Goal: Transaction & Acquisition: Subscribe to service/newsletter

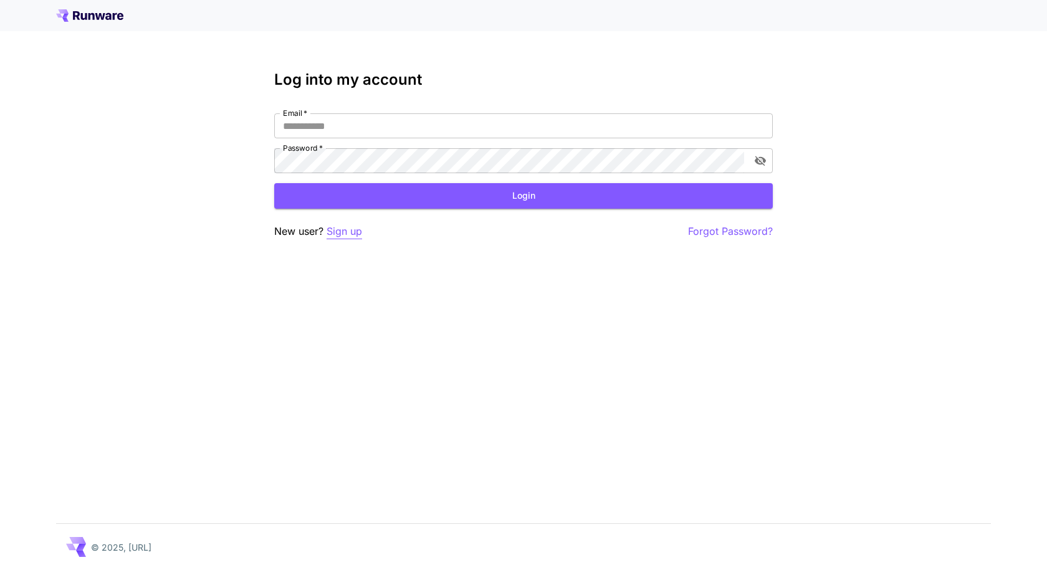
click at [334, 235] on p "Sign up" at bounding box center [345, 232] width 36 height 16
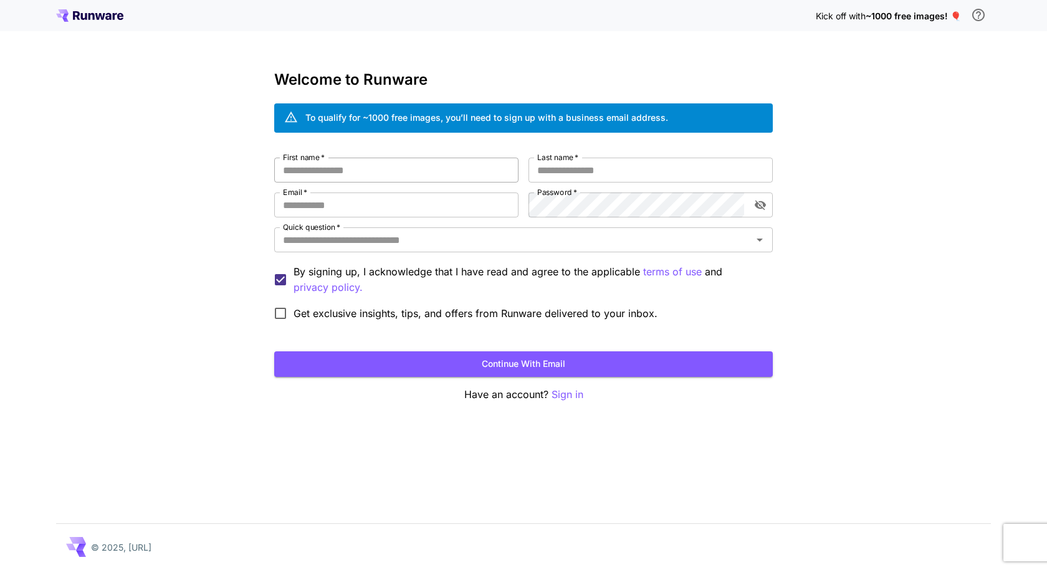
click at [353, 175] on input "First name   *" at bounding box center [396, 170] width 244 height 25
type input "********"
click at [621, 182] on input "Last name   *" at bounding box center [650, 170] width 244 height 25
type input "*****"
click at [401, 206] on input "Email   *" at bounding box center [396, 205] width 244 height 25
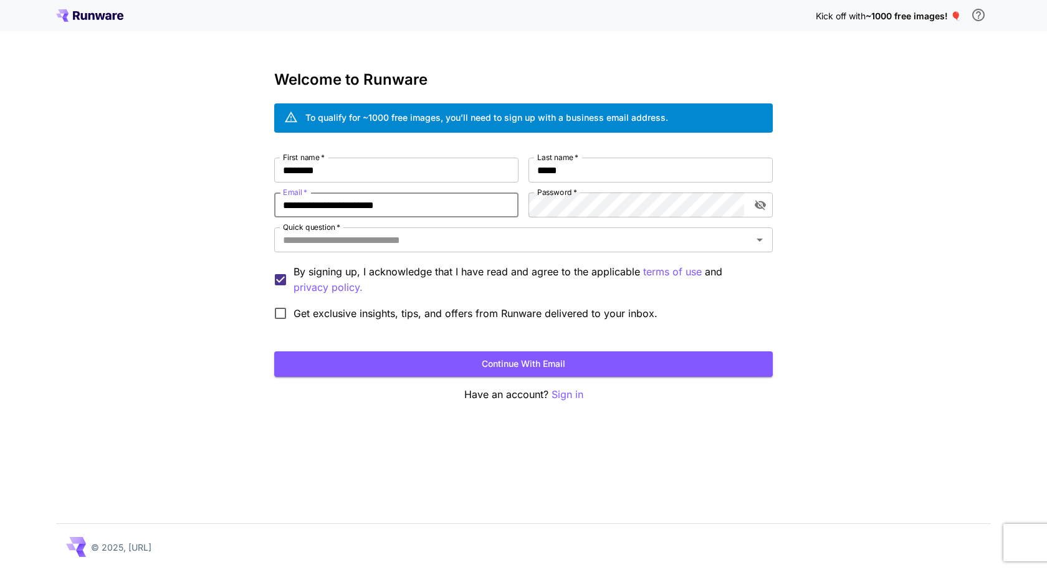
type input "**********"
click at [442, 242] on input "Quick question   *" at bounding box center [513, 239] width 471 height 17
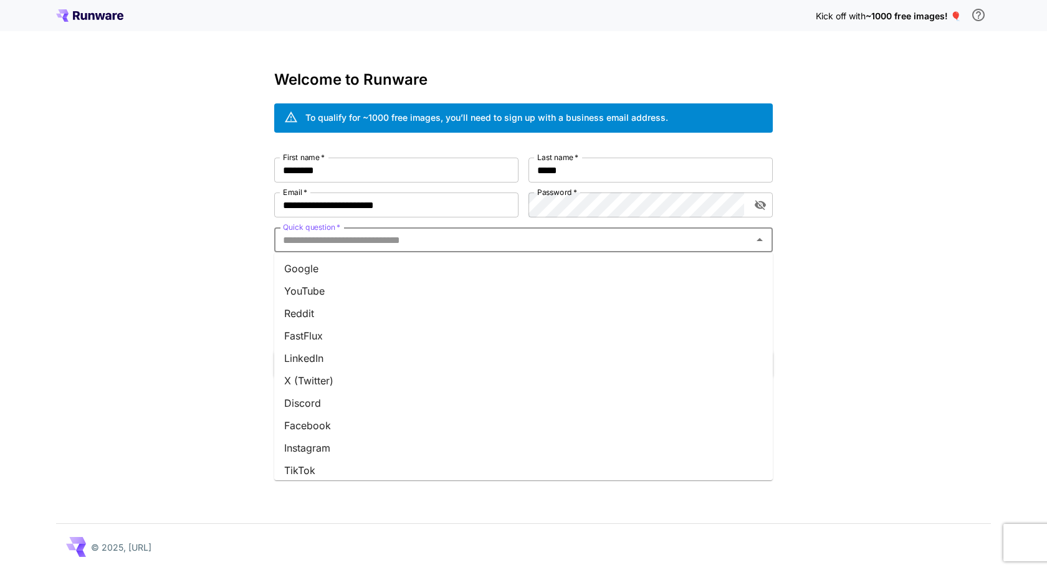
click at [325, 289] on li "YouTube" at bounding box center [523, 291] width 499 height 22
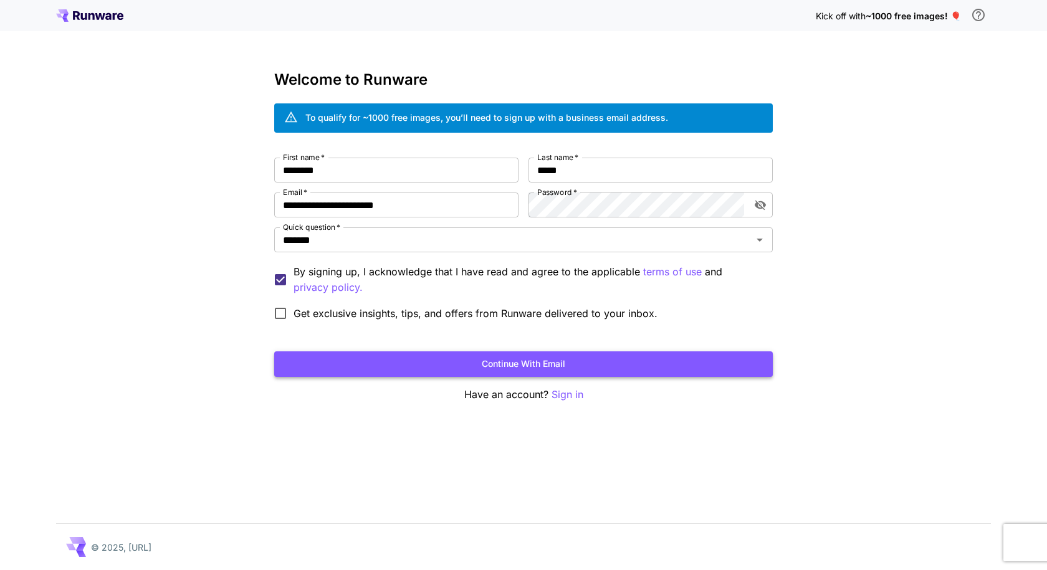
click at [436, 365] on button "Continue with email" at bounding box center [523, 365] width 499 height 26
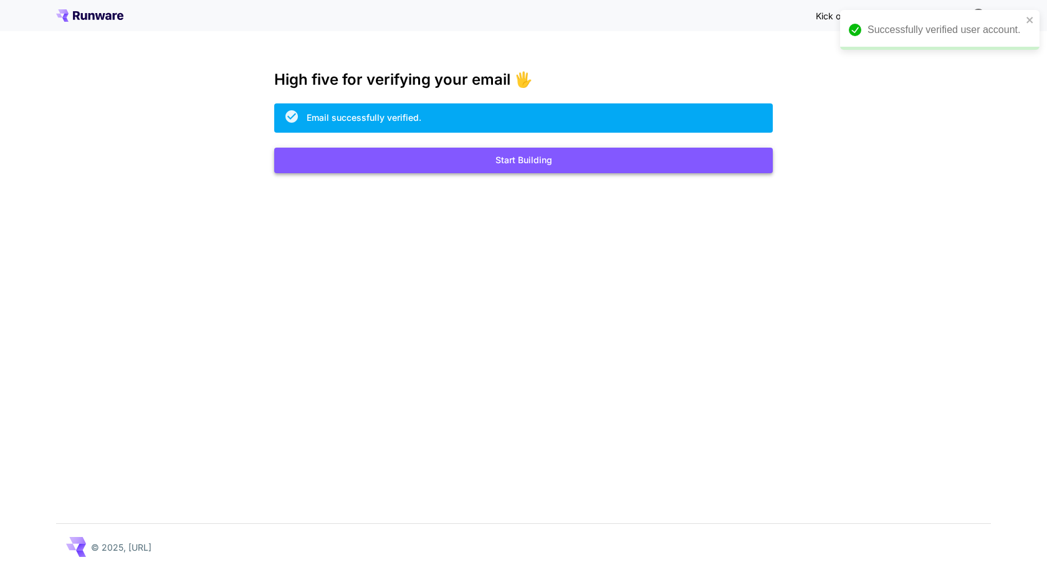
click at [501, 161] on button "Start Building" at bounding box center [523, 161] width 499 height 26
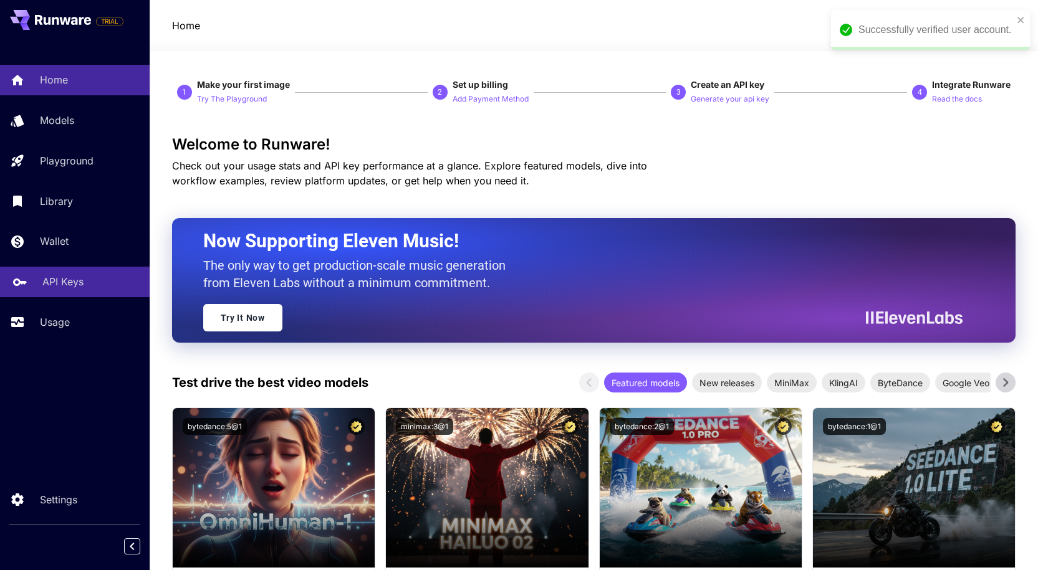
click at [74, 296] on link "API Keys" at bounding box center [75, 282] width 150 height 31
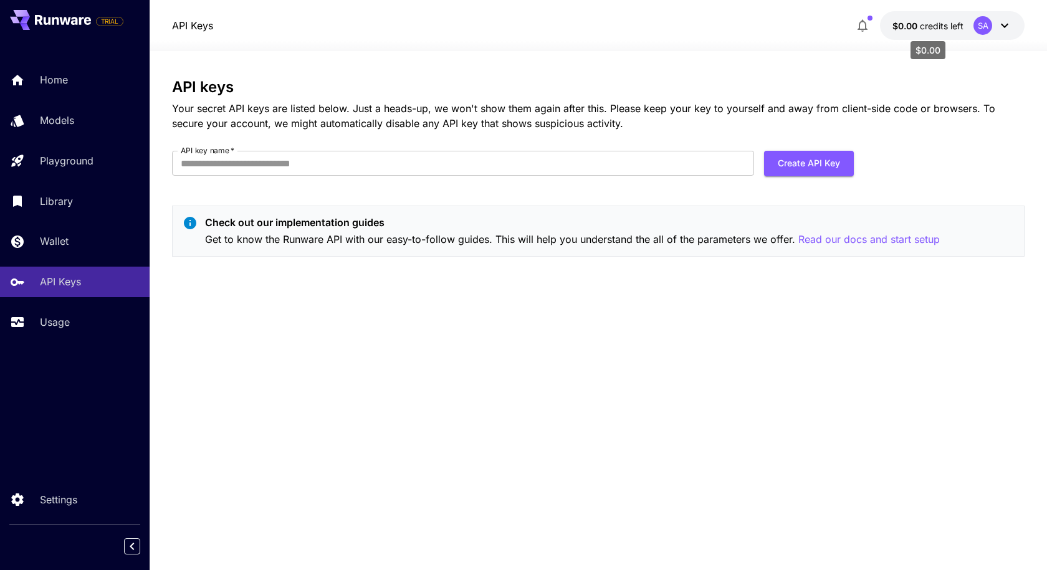
click at [937, 31] on span "credits left" at bounding box center [942, 26] width 44 height 11
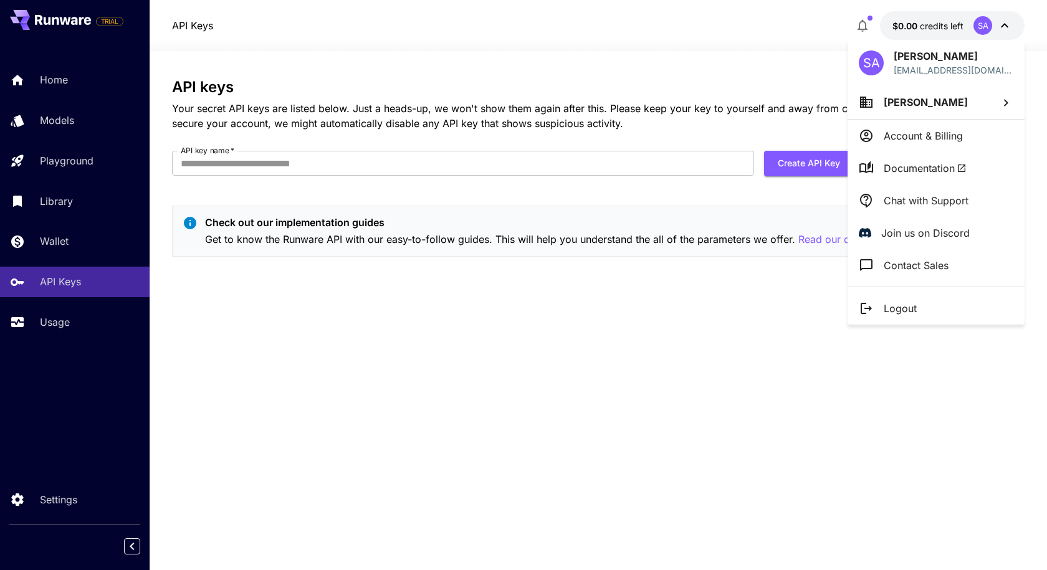
click at [58, 82] on div at bounding box center [523, 285] width 1047 height 570
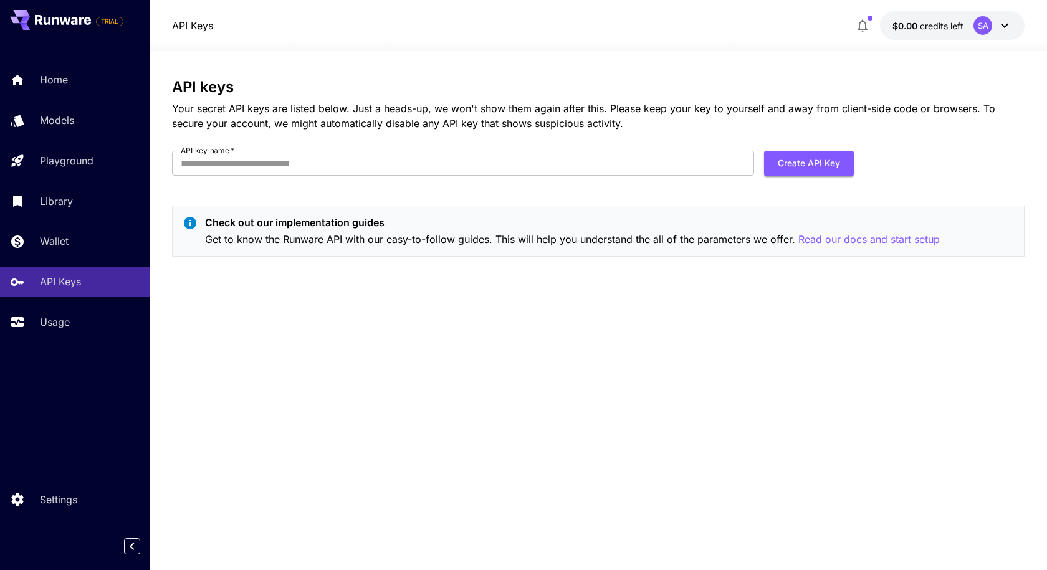
click at [58, 82] on p "Home" at bounding box center [54, 79] width 28 height 15
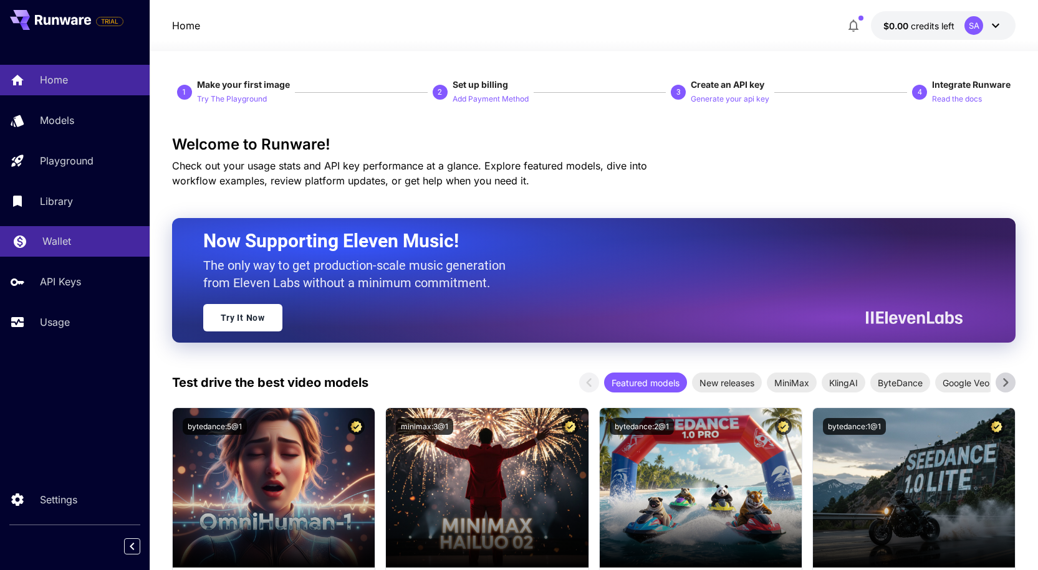
click at [70, 237] on div "Wallet" at bounding box center [90, 241] width 97 height 15
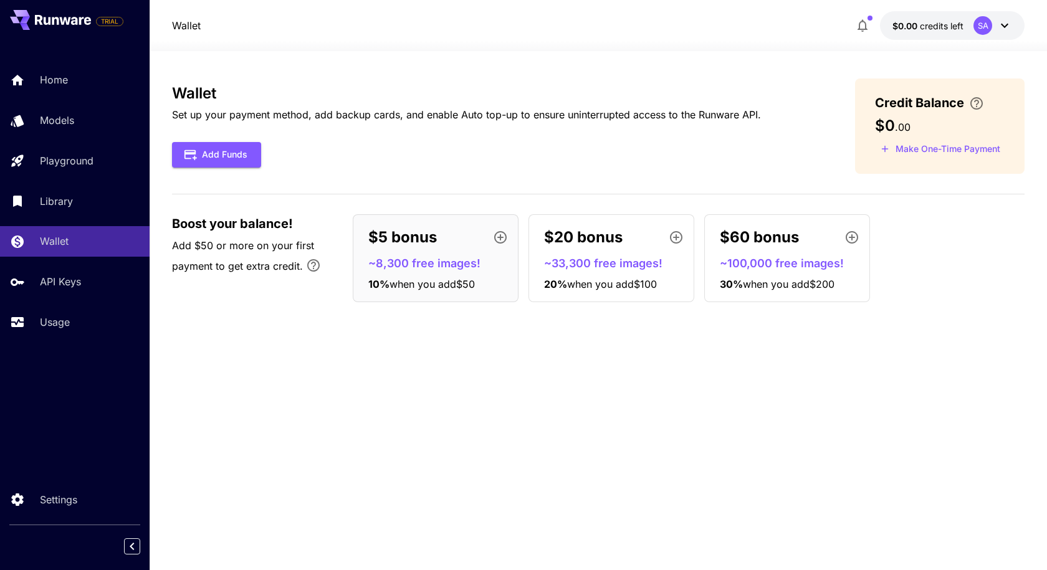
click at [406, 234] on p "$5 bonus" at bounding box center [402, 237] width 69 height 22
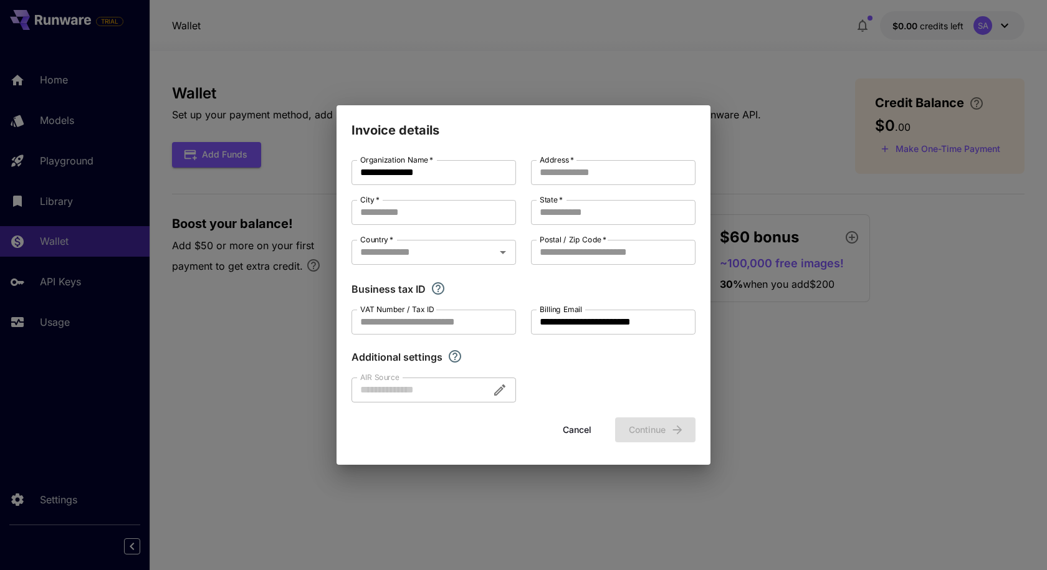
click at [578, 434] on button "Cancel" at bounding box center [577, 431] width 56 height 26
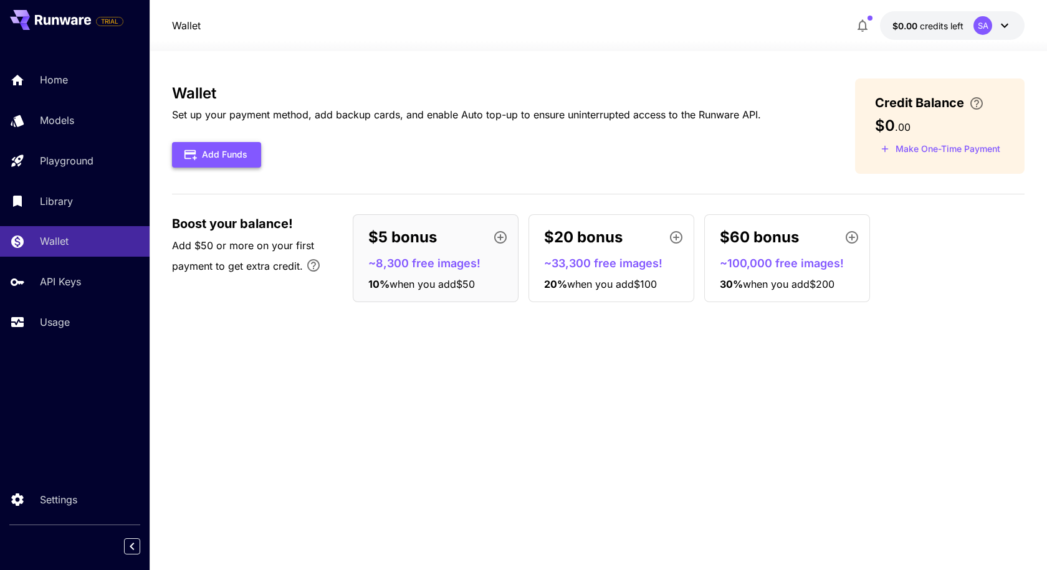
click at [219, 165] on button "Add Funds" at bounding box center [216, 155] width 89 height 26
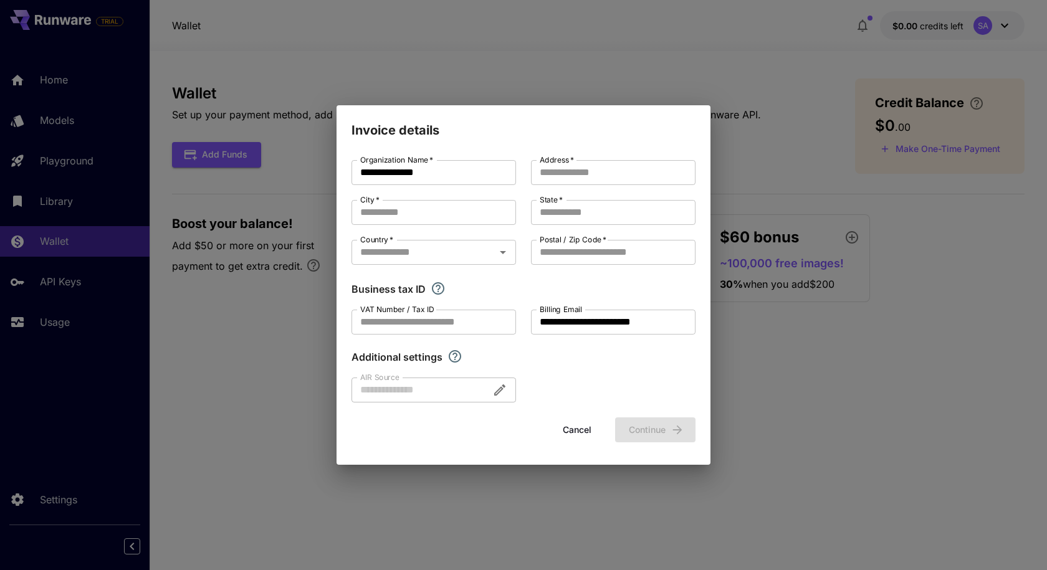
click at [964, 150] on div "**********" at bounding box center [523, 285] width 1047 height 570
click at [566, 431] on button "Cancel" at bounding box center [577, 431] width 56 height 26
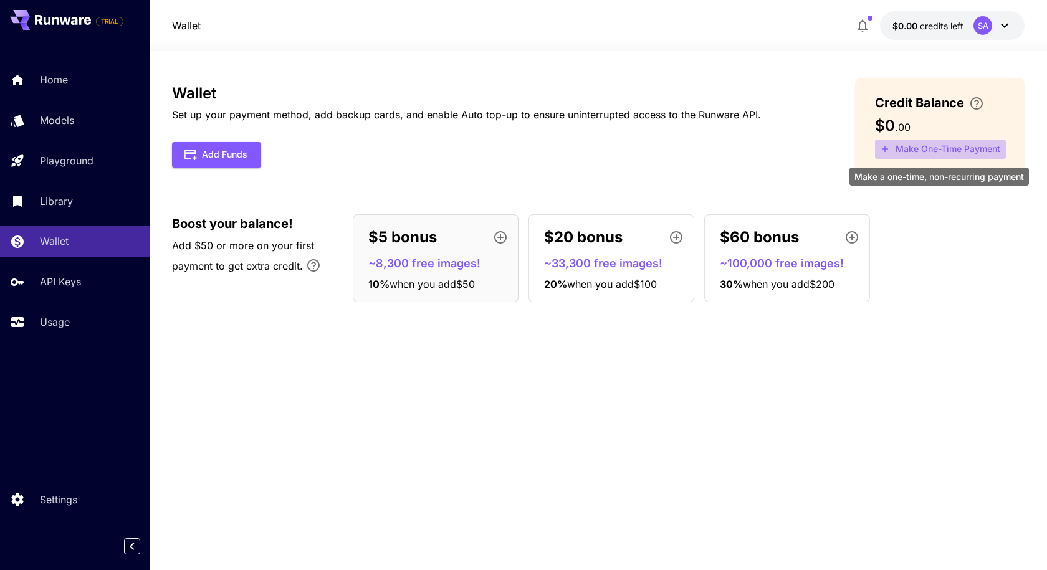
click at [960, 146] on button "Make One-Time Payment" at bounding box center [940, 149] width 131 height 19
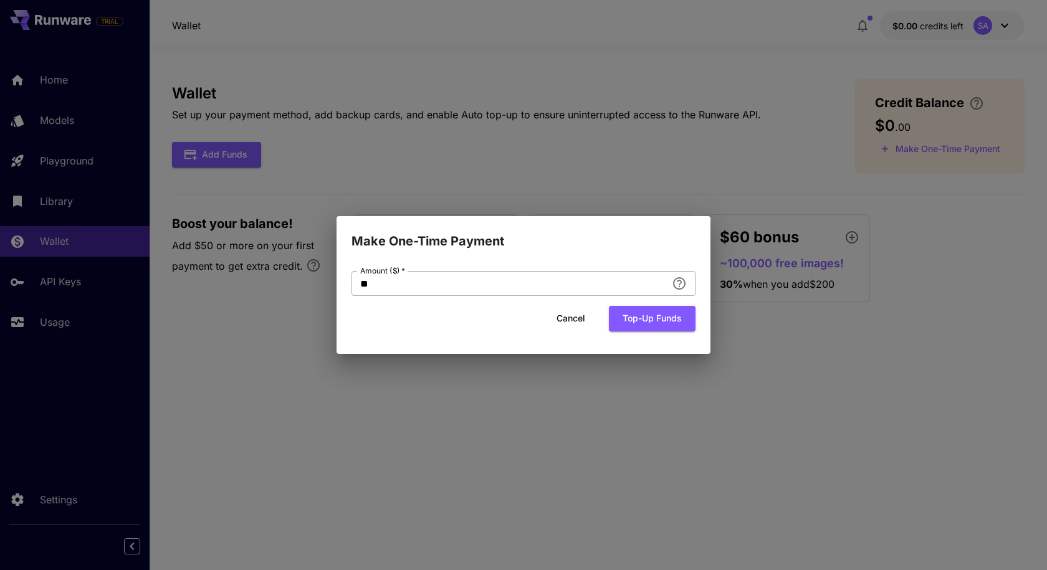
click at [493, 284] on input "**" at bounding box center [509, 283] width 315 height 25
drag, startPoint x: 519, startPoint y: 284, endPoint x: 363, endPoint y: 281, distance: 155.8
click at [363, 281] on input "**" at bounding box center [509, 283] width 315 height 25
click at [437, 284] on input "**" at bounding box center [509, 283] width 315 height 25
click at [538, 281] on input "**" at bounding box center [509, 283] width 315 height 25
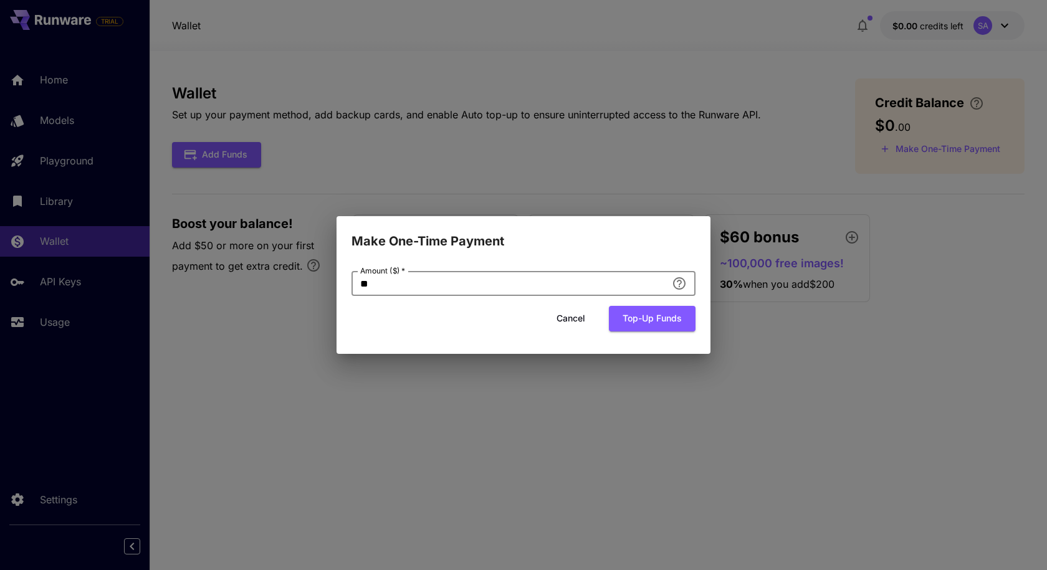
type input "*"
click at [468, 317] on div "Cancel Top-up funds" at bounding box center [524, 319] width 344 height 26
click at [572, 321] on button "Cancel" at bounding box center [571, 319] width 56 height 26
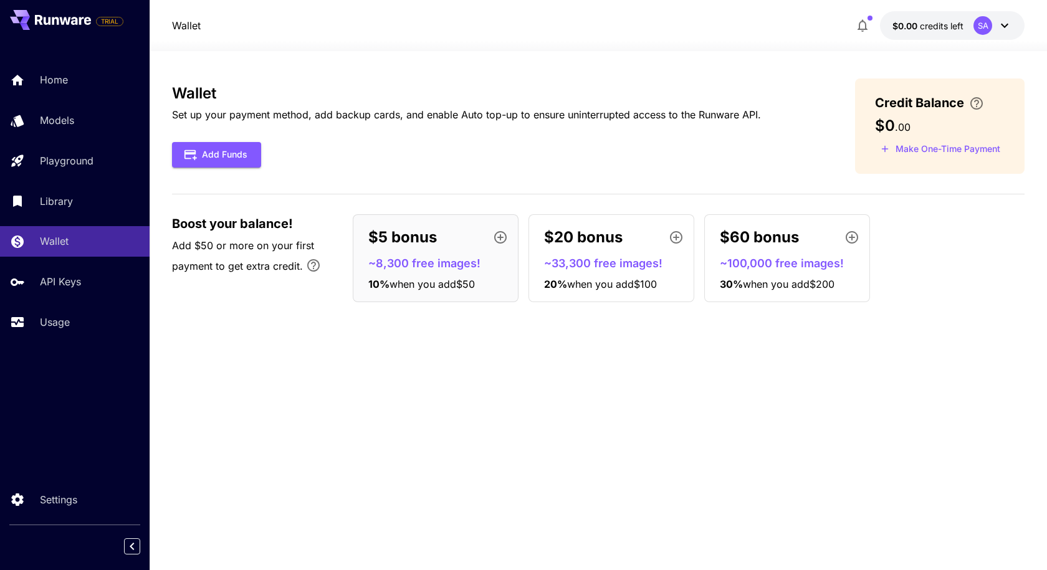
click at [472, 286] on span "when you add $50" at bounding box center [432, 284] width 85 height 12
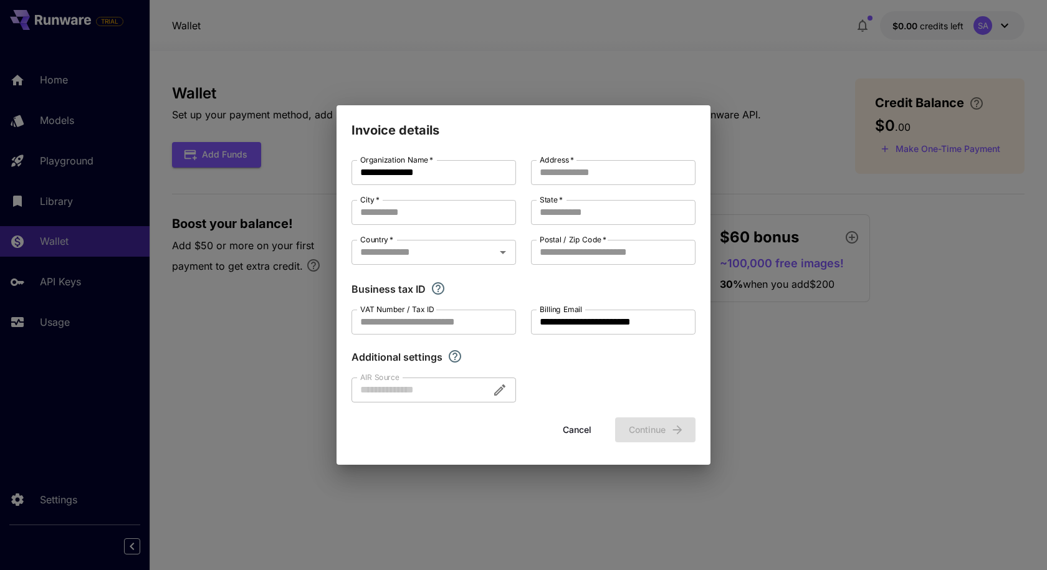
click at [573, 424] on button "Cancel" at bounding box center [577, 431] width 56 height 26
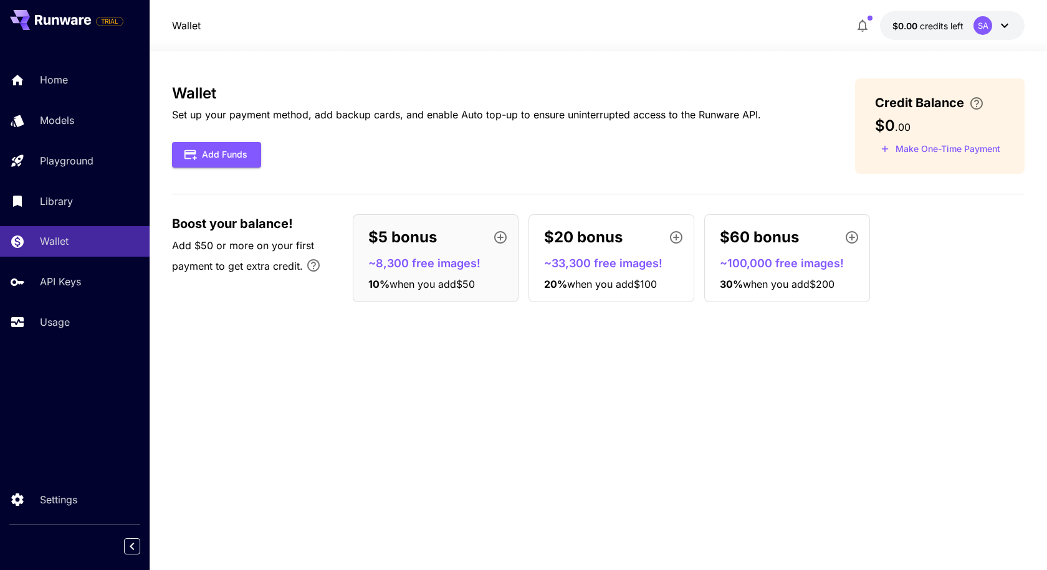
click at [707, 388] on div "Wallet Set up your payment method, add backup cards, and enable Auto top-up to …" at bounding box center [598, 311] width 853 height 464
click at [888, 103] on span "Credit Balance" at bounding box center [919, 102] width 89 height 19
click at [915, 103] on span "Credit Balance" at bounding box center [919, 102] width 89 height 19
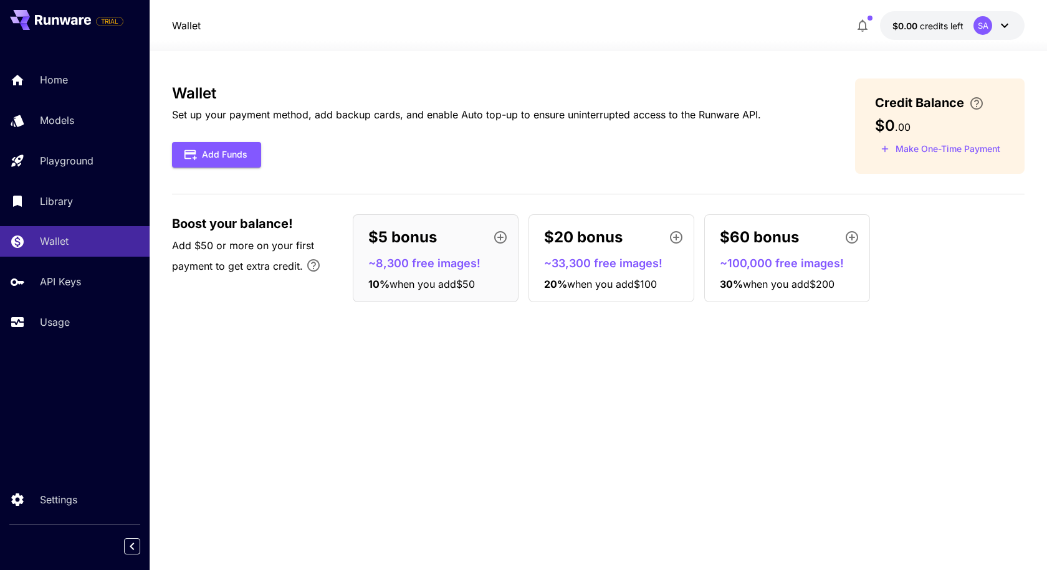
click at [486, 338] on div "Wallet Set up your payment method, add backup cards, and enable Auto top-up to …" at bounding box center [598, 311] width 853 height 464
click at [216, 146] on button "Add Funds" at bounding box center [216, 155] width 89 height 26
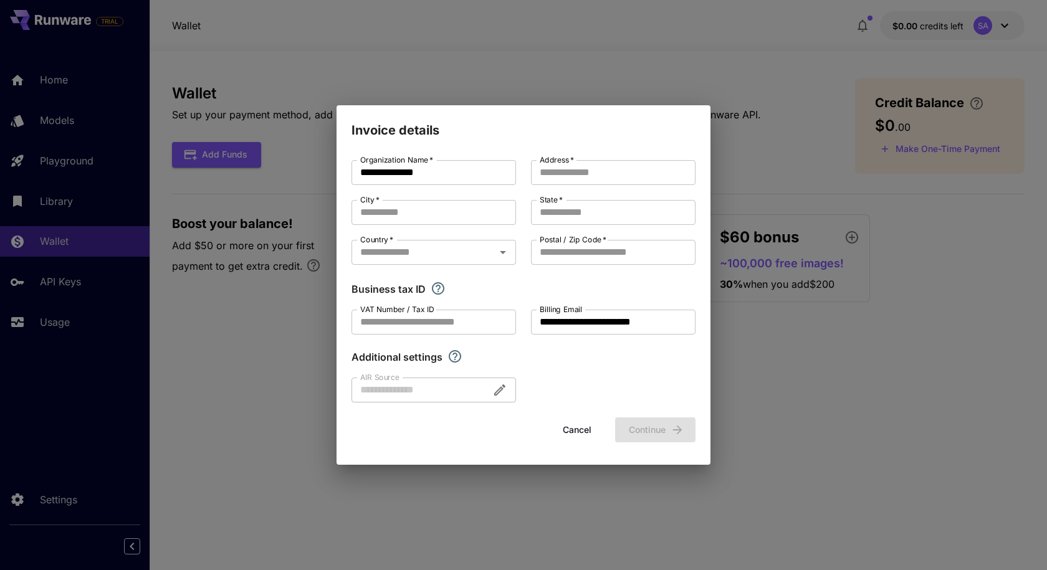
click at [574, 430] on button "Cancel" at bounding box center [577, 431] width 56 height 26
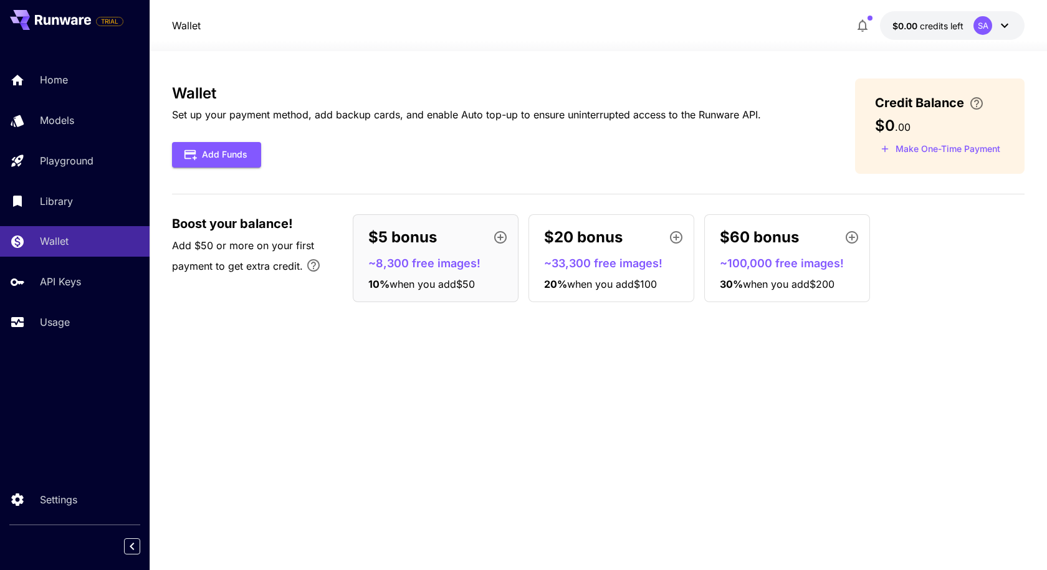
click at [244, 117] on p "Set up your payment method, add backup cards, and enable Auto top-up to ensure …" at bounding box center [466, 114] width 589 height 15
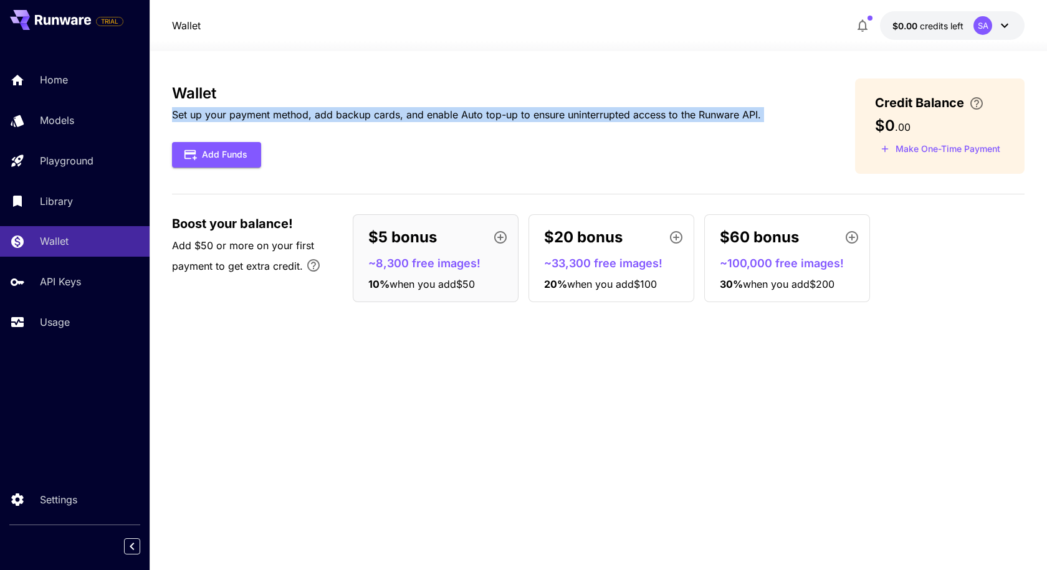
click at [244, 117] on p "Set up your payment method, add backup cards, and enable Auto top-up to ensure …" at bounding box center [466, 114] width 589 height 15
click at [339, 117] on p "Set up your payment method, add backup cards, and enable Auto top-up to ensure …" at bounding box center [466, 114] width 589 height 15
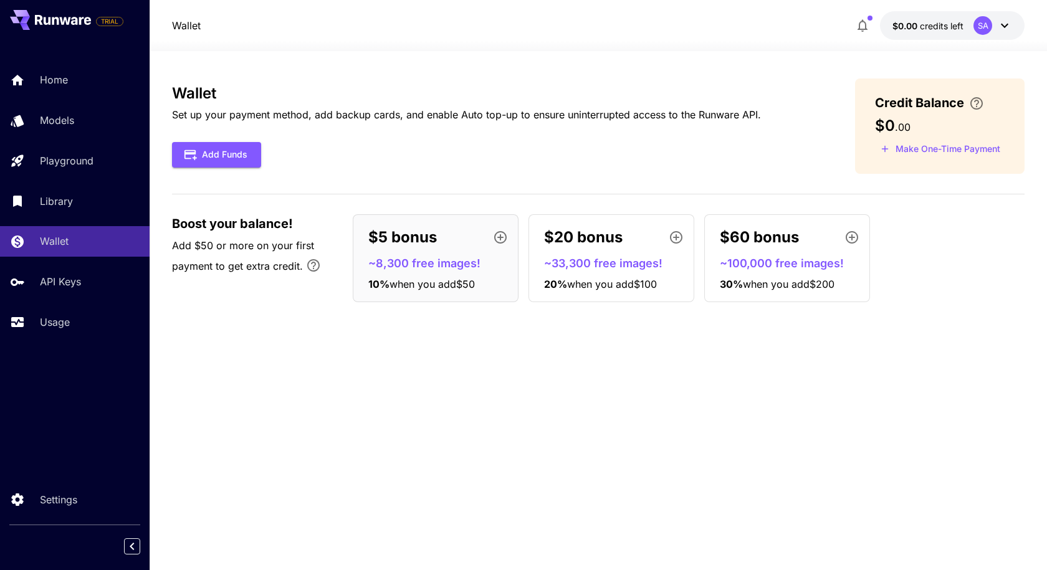
click at [434, 241] on p "$5 bonus" at bounding box center [402, 237] width 69 height 22
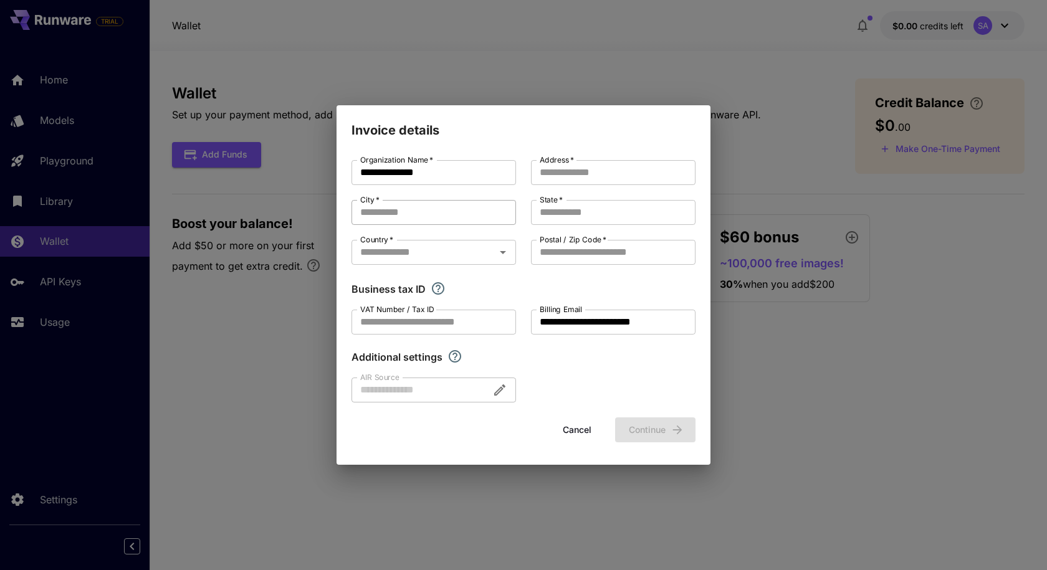
click at [415, 216] on input "City   *" at bounding box center [434, 212] width 165 height 25
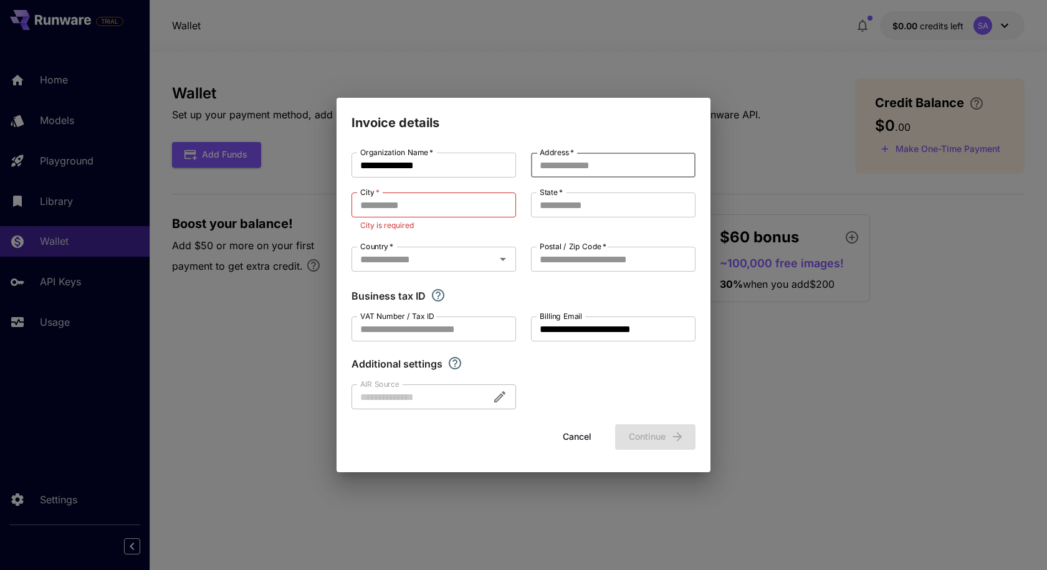
click at [568, 173] on input "Address   *" at bounding box center [613, 165] width 165 height 25
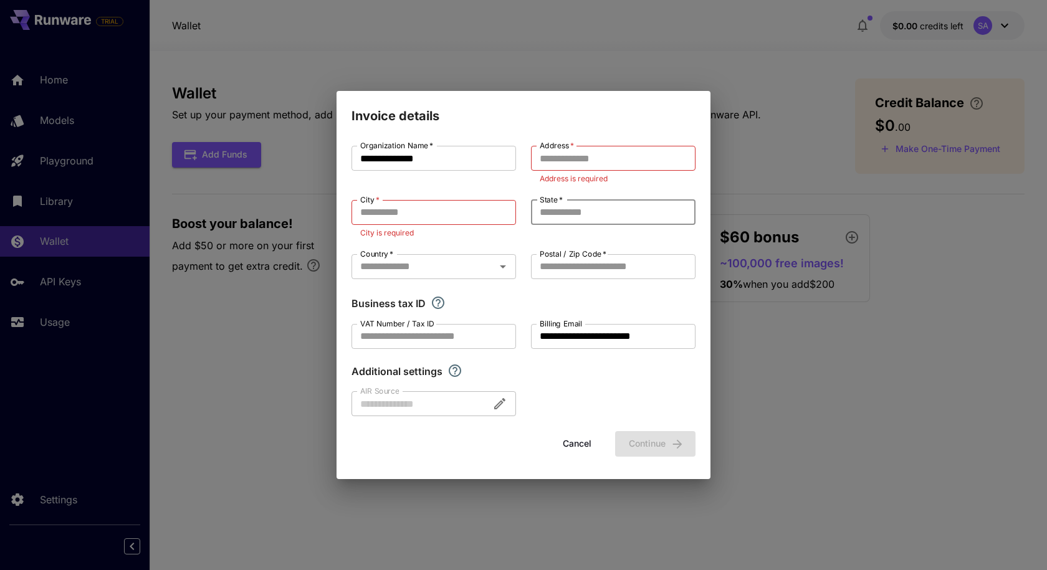
click at [567, 204] on input "State   *" at bounding box center [613, 212] width 165 height 25
click at [401, 331] on input "VAT Number / Tax ID" at bounding box center [434, 336] width 165 height 25
click at [410, 401] on div at bounding box center [434, 403] width 165 height 25
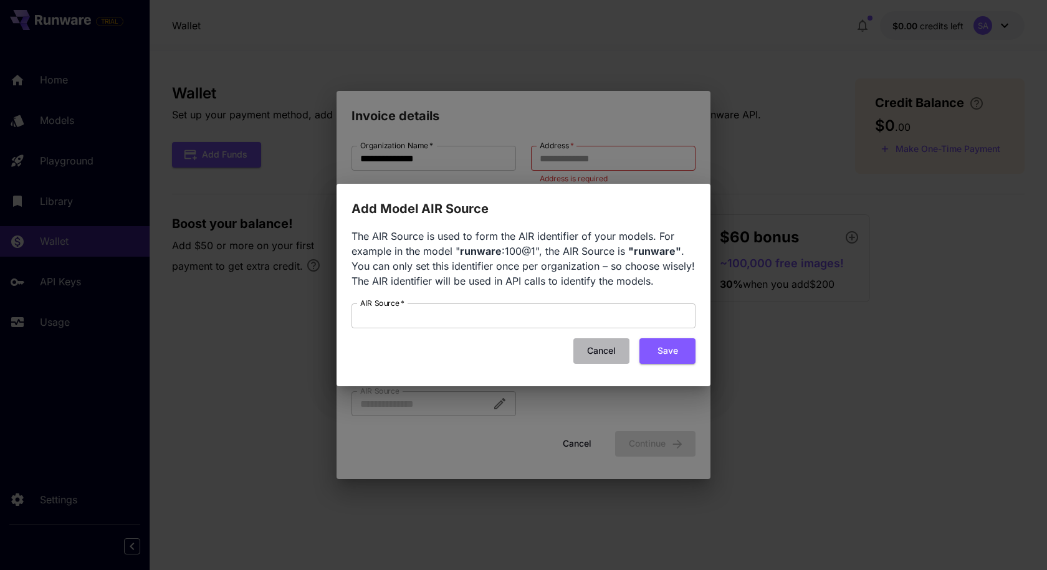
click at [599, 350] on button "Cancel" at bounding box center [601, 351] width 56 height 26
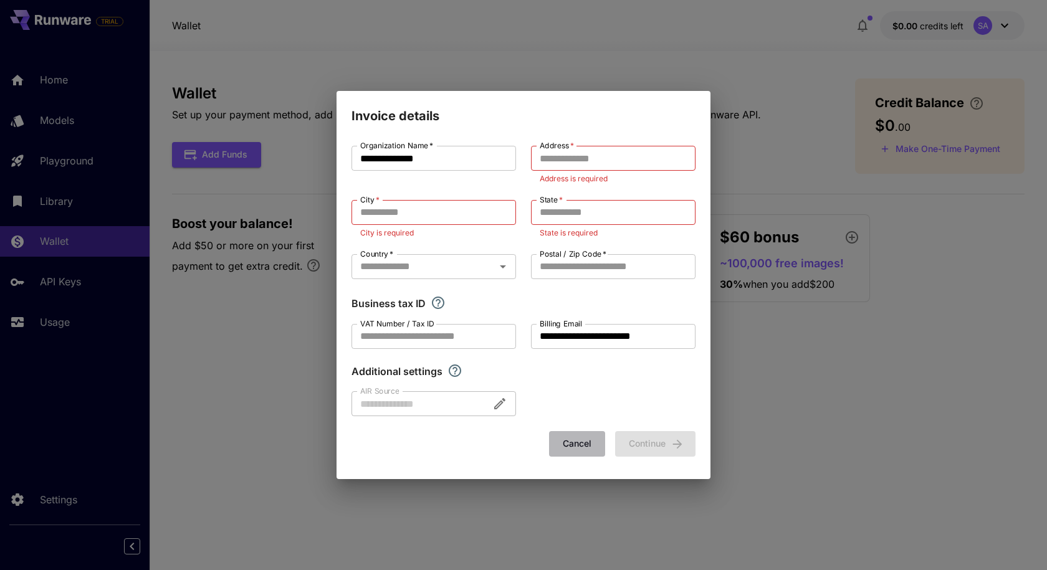
click at [581, 441] on button "Cancel" at bounding box center [577, 444] width 56 height 26
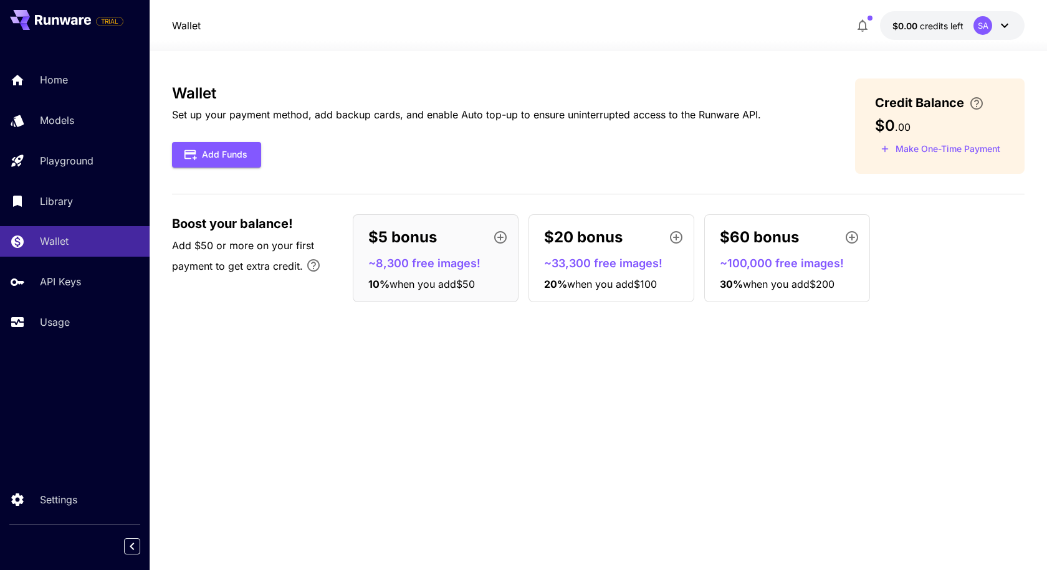
click at [605, 413] on div "Wallet Set up your payment method, add backup cards, and enable Auto top-up to …" at bounding box center [598, 311] width 853 height 464
click at [622, 475] on div "Wallet Set up your payment method, add backup cards, and enable Auto top-up to …" at bounding box center [598, 311] width 853 height 464
click at [591, 393] on div "Wallet Set up your payment method, add backup cards, and enable Auto top-up to …" at bounding box center [598, 311] width 853 height 464
click at [540, 472] on div "Wallet Set up your payment method, add backup cards, and enable Auto top-up to …" at bounding box center [598, 311] width 853 height 464
